Goal: Entertainment & Leisure: Browse casually

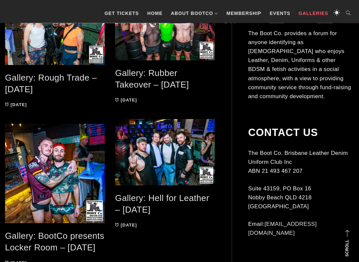
scroll to position [164, 0]
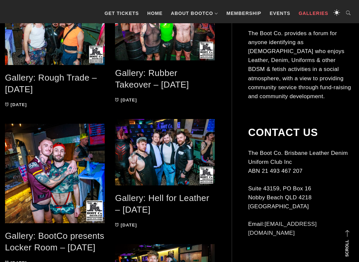
click at [63, 221] on link "Gallery: BootCo presents Locker Room – [DATE]" at bounding box center [54, 242] width 99 height 22
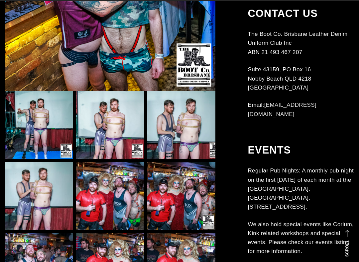
scroll to position [357, 0]
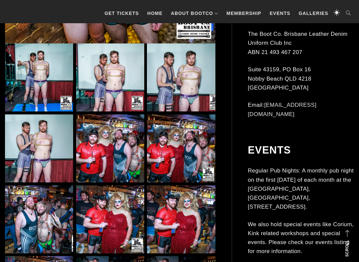
click at [113, 159] on img at bounding box center [110, 149] width 68 height 68
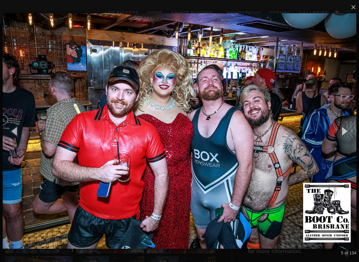
click at [351, 131] on button "button" at bounding box center [344, 131] width 30 height 37
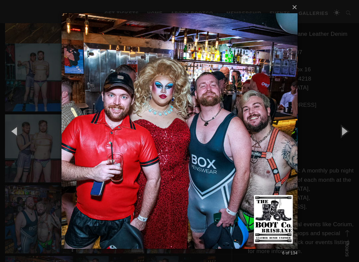
click at [348, 132] on button "button" at bounding box center [344, 131] width 30 height 37
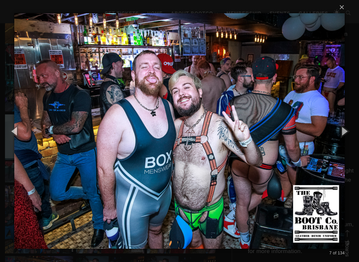
click at [349, 131] on button "button" at bounding box center [344, 131] width 30 height 37
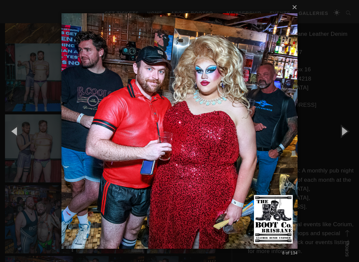
click at [350, 130] on button "button" at bounding box center [344, 131] width 30 height 37
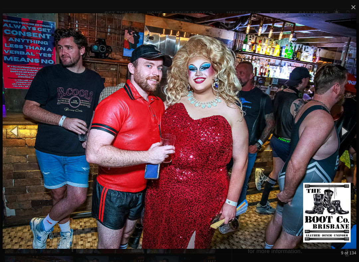
click at [354, 130] on button "button" at bounding box center [344, 131] width 30 height 37
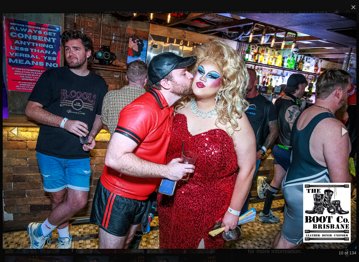
click at [348, 133] on button "button" at bounding box center [344, 131] width 30 height 37
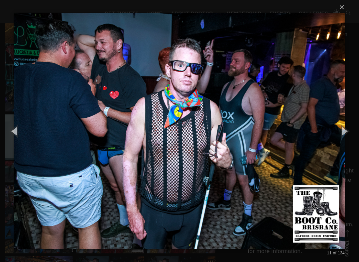
click at [354, 130] on button "button" at bounding box center [344, 131] width 30 height 37
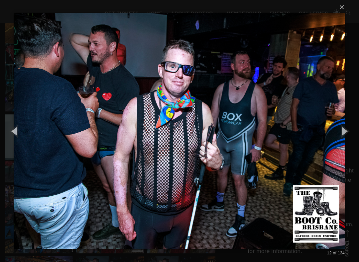
click at [354, 130] on button "button" at bounding box center [344, 131] width 30 height 37
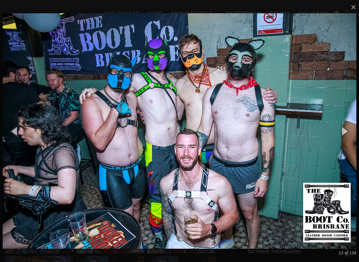
click at [354, 130] on button "button" at bounding box center [344, 131] width 30 height 37
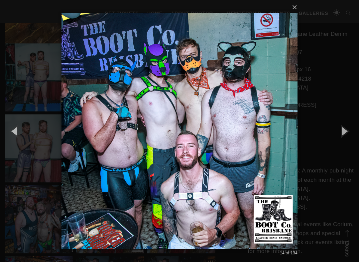
click at [353, 129] on button "button" at bounding box center [344, 131] width 30 height 37
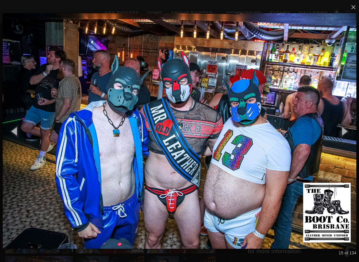
click at [351, 129] on button "button" at bounding box center [344, 131] width 30 height 37
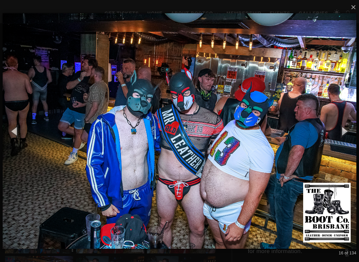
click at [352, 128] on button "button" at bounding box center [344, 131] width 30 height 37
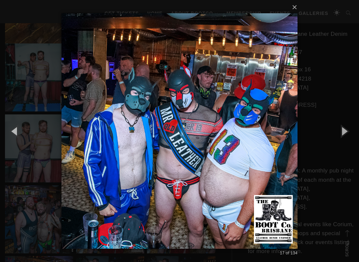
click at [352, 128] on button "button" at bounding box center [344, 131] width 30 height 37
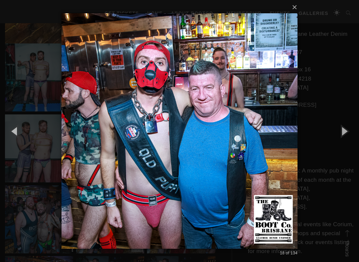
click at [354, 128] on button "button" at bounding box center [344, 131] width 30 height 37
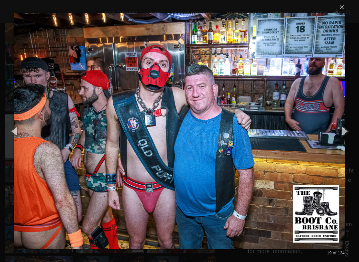
click at [350, 131] on button "button" at bounding box center [344, 131] width 30 height 37
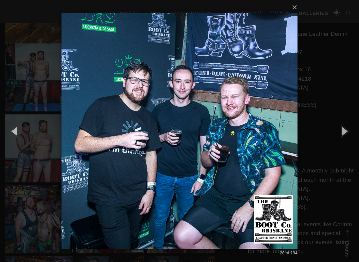
click at [353, 130] on button "button" at bounding box center [344, 131] width 30 height 37
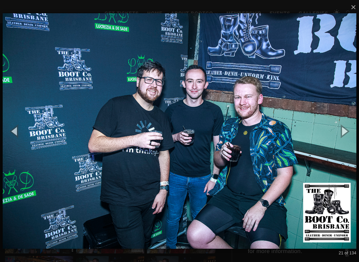
click at [352, 130] on button "button" at bounding box center [344, 131] width 30 height 37
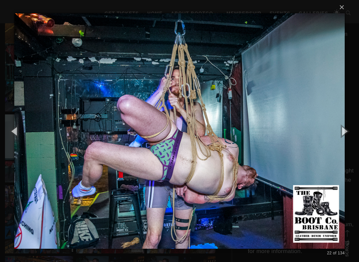
click at [350, 130] on button "button" at bounding box center [344, 131] width 30 height 37
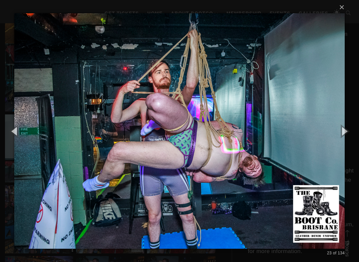
click at [353, 131] on button "button" at bounding box center [344, 131] width 30 height 37
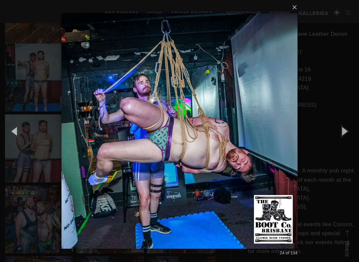
click at [350, 130] on button "button" at bounding box center [344, 131] width 30 height 37
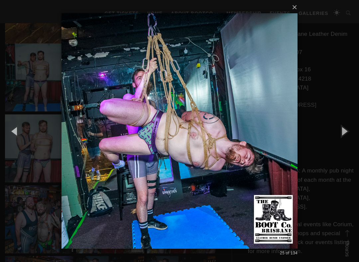
click at [351, 130] on button "button" at bounding box center [344, 131] width 30 height 37
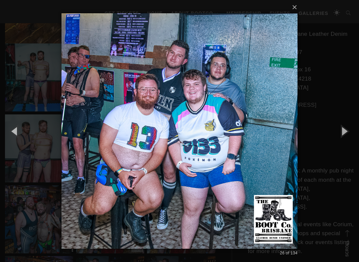
click at [353, 130] on button "button" at bounding box center [344, 131] width 30 height 37
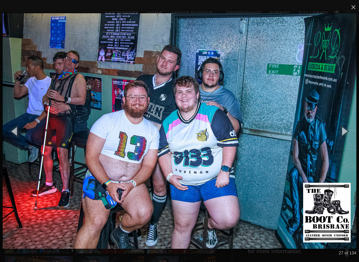
click at [354, 129] on button "button" at bounding box center [344, 131] width 30 height 37
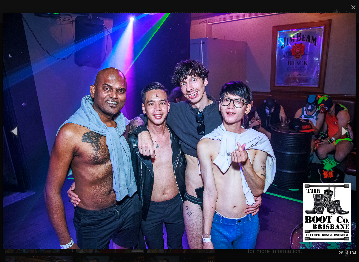
click at [354, 130] on button "button" at bounding box center [344, 131] width 30 height 37
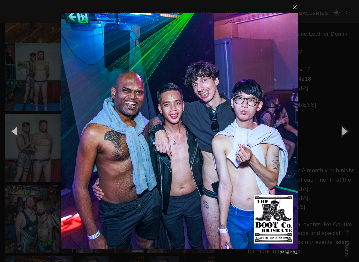
click at [354, 134] on button "button" at bounding box center [344, 131] width 30 height 37
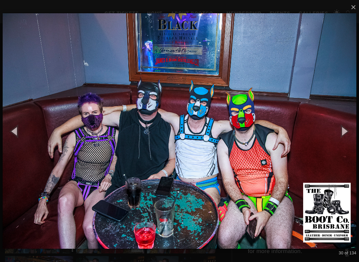
click at [349, 132] on button "button" at bounding box center [344, 131] width 30 height 37
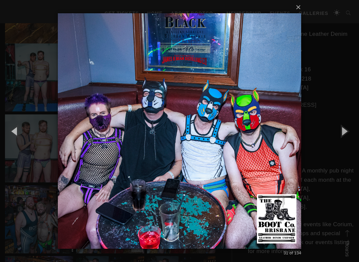
click at [347, 132] on button "button" at bounding box center [344, 131] width 30 height 37
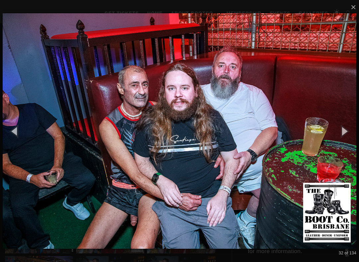
click at [348, 132] on button "button" at bounding box center [344, 131] width 30 height 37
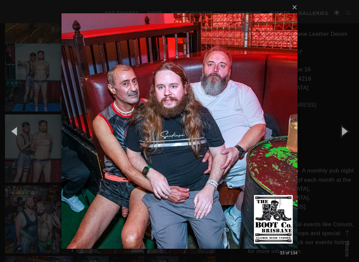
click at [24, 154] on div "× 33 of 134 Loading..." at bounding box center [179, 131] width 359 height 262
click at [17, 128] on button "button" at bounding box center [15, 131] width 30 height 37
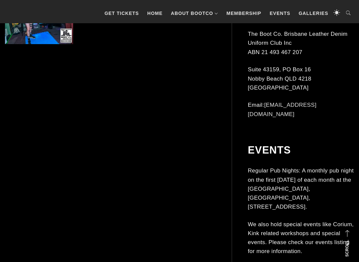
scroll to position [974, 0]
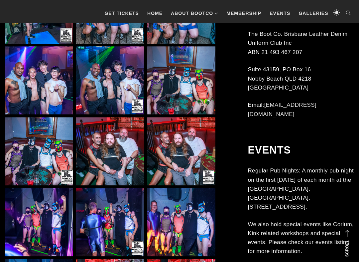
click at [116, 153] on img at bounding box center [110, 152] width 68 height 68
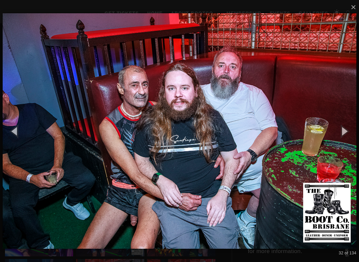
click at [348, 131] on button "button" at bounding box center [344, 131] width 30 height 37
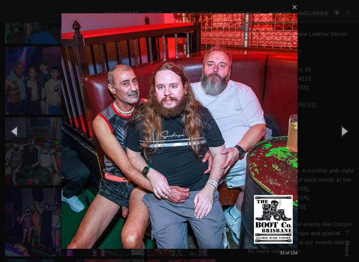
click at [347, 131] on button "button" at bounding box center [344, 131] width 30 height 37
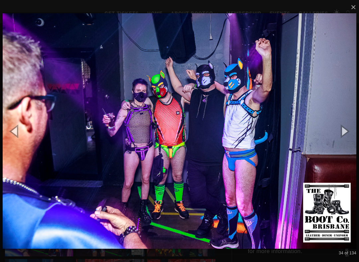
click at [346, 130] on button "button" at bounding box center [344, 131] width 30 height 37
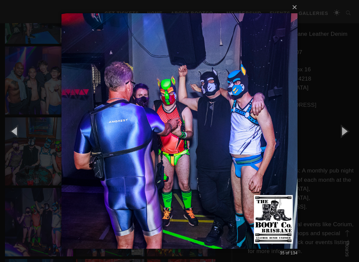
click at [346, 129] on button "button" at bounding box center [344, 131] width 30 height 37
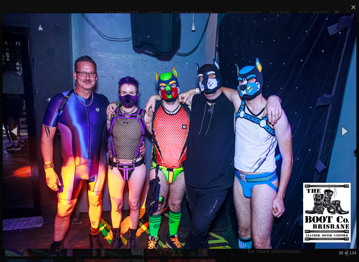
click at [346, 128] on button "button" at bounding box center [344, 131] width 30 height 37
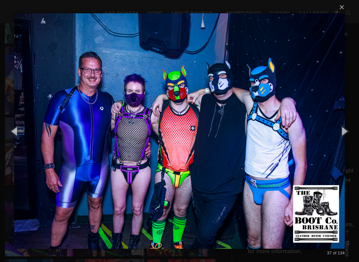
click at [345, 130] on button "button" at bounding box center [344, 131] width 30 height 37
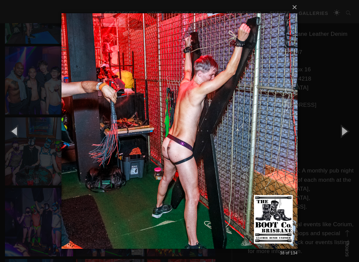
click at [345, 129] on button "button" at bounding box center [344, 131] width 30 height 37
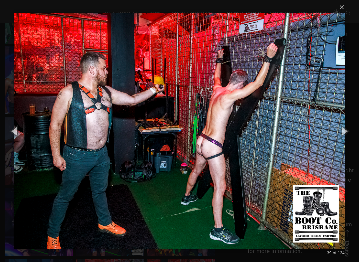
click at [348, 127] on button "button" at bounding box center [344, 131] width 30 height 37
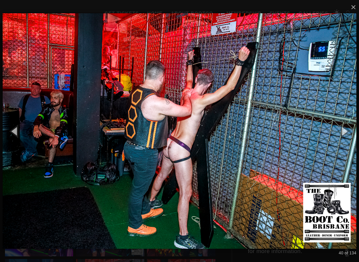
click at [347, 128] on button "button" at bounding box center [344, 131] width 30 height 37
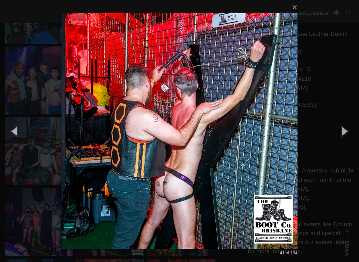
click at [348, 127] on button "button" at bounding box center [344, 131] width 30 height 37
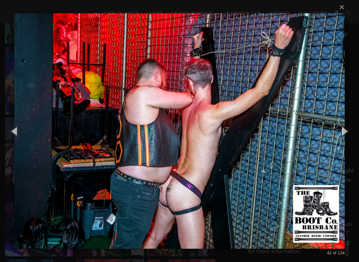
click at [347, 128] on button "button" at bounding box center [344, 131] width 30 height 37
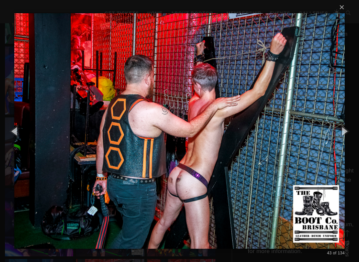
click at [348, 128] on button "button" at bounding box center [344, 131] width 30 height 37
